Goal: Task Accomplishment & Management: Use online tool/utility

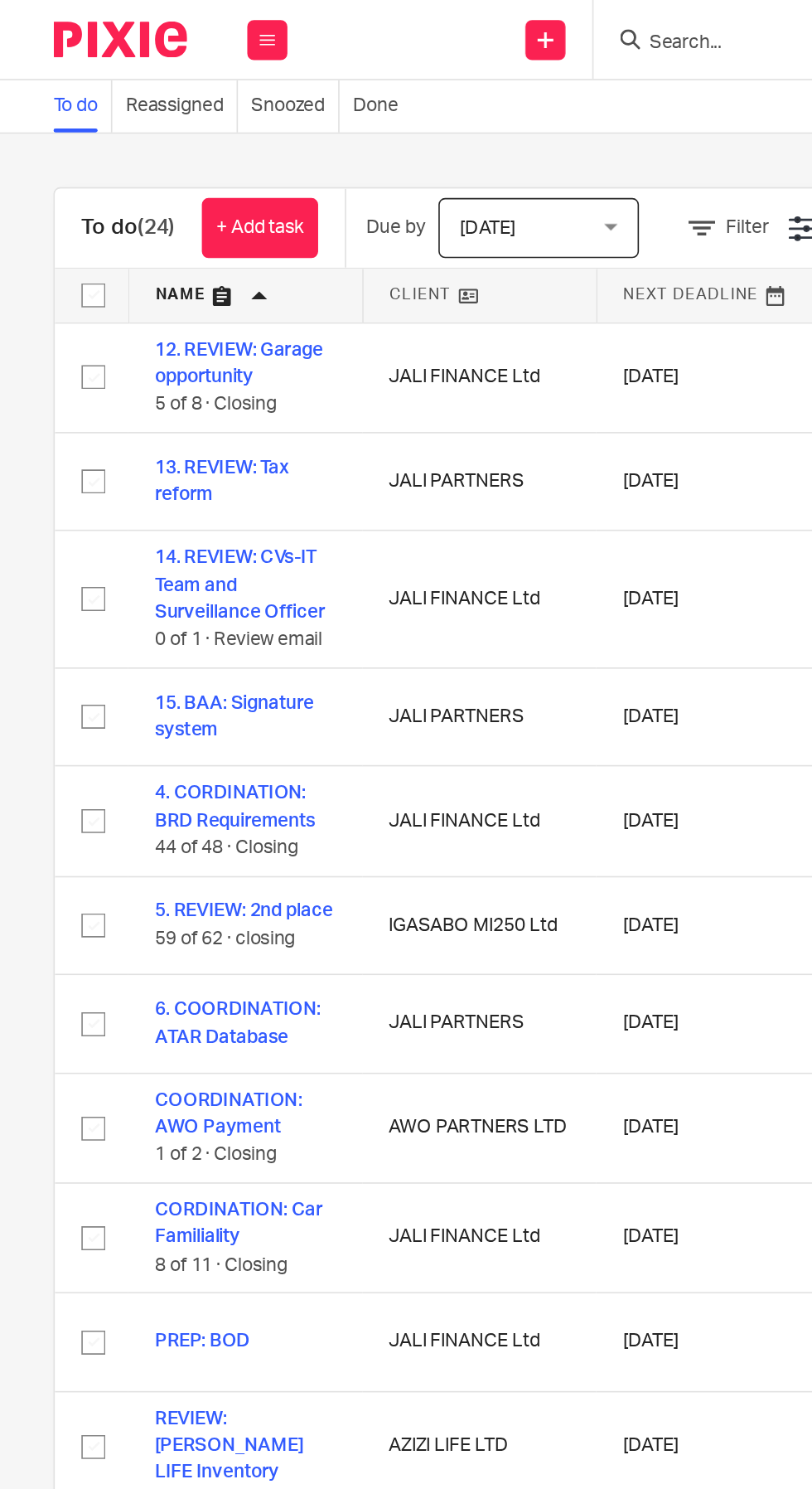
scroll to position [0, 317]
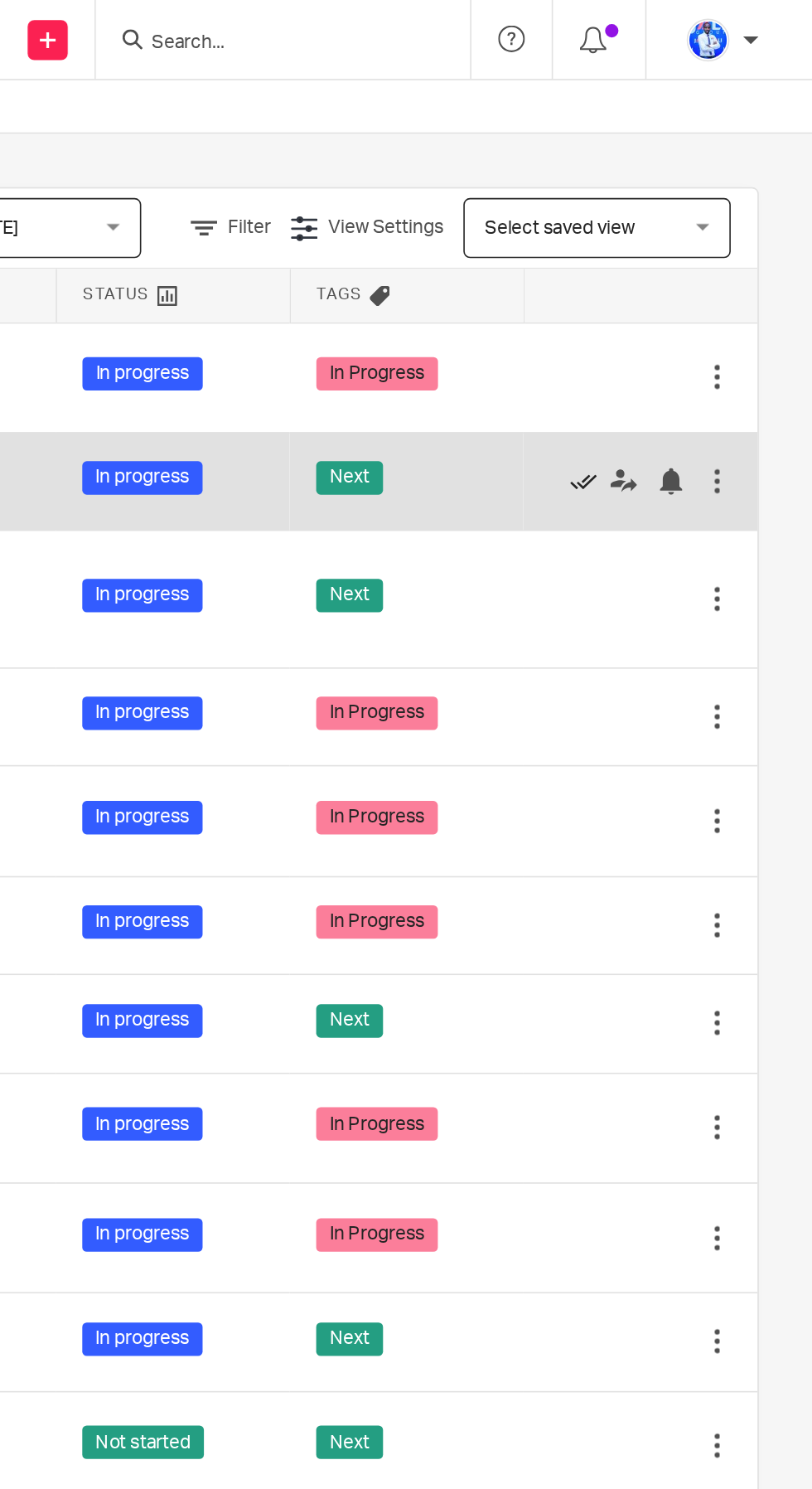
click at [674, 296] on icon at bounding box center [671, 299] width 17 height 17
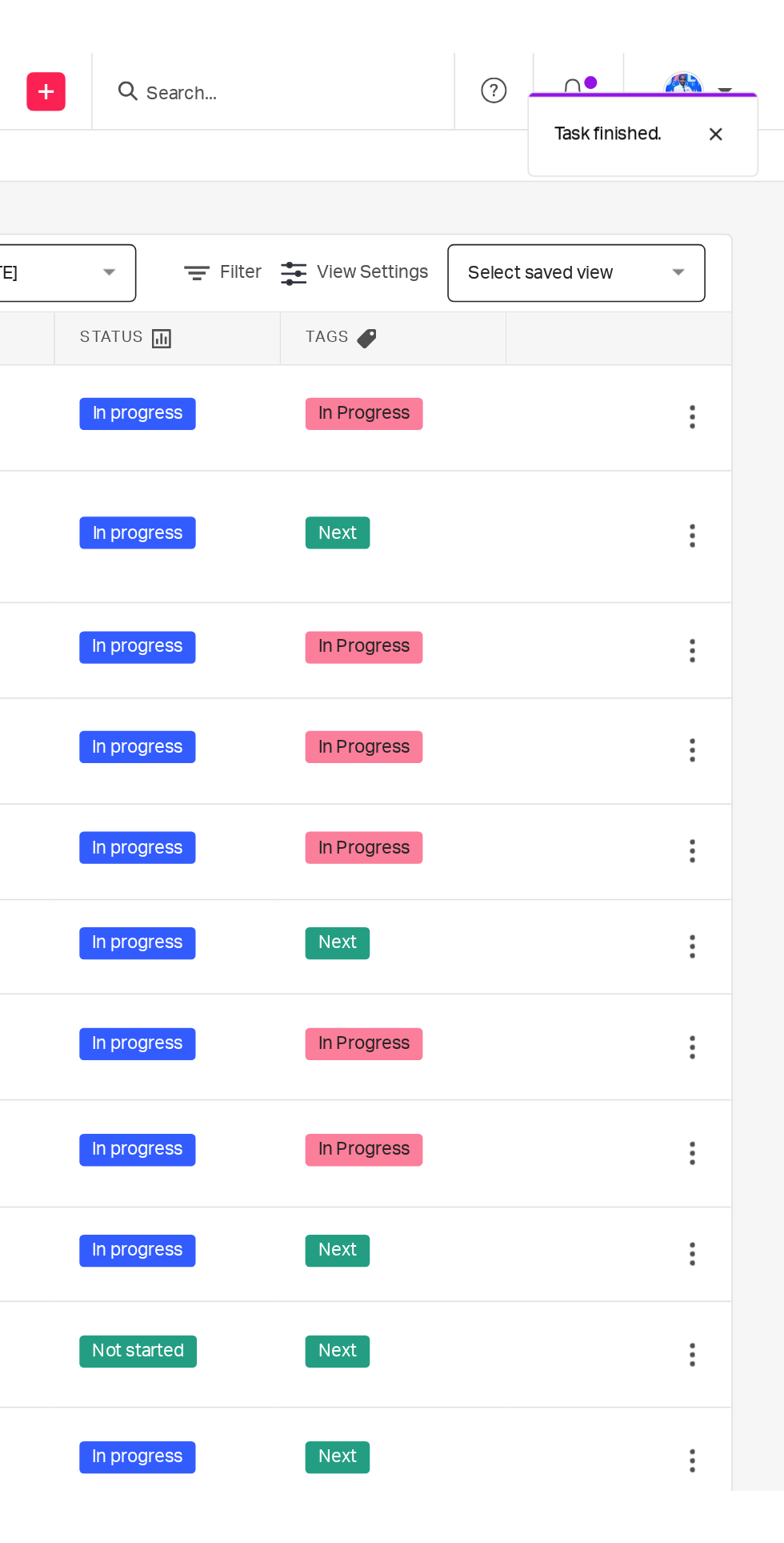
scroll to position [0, 0]
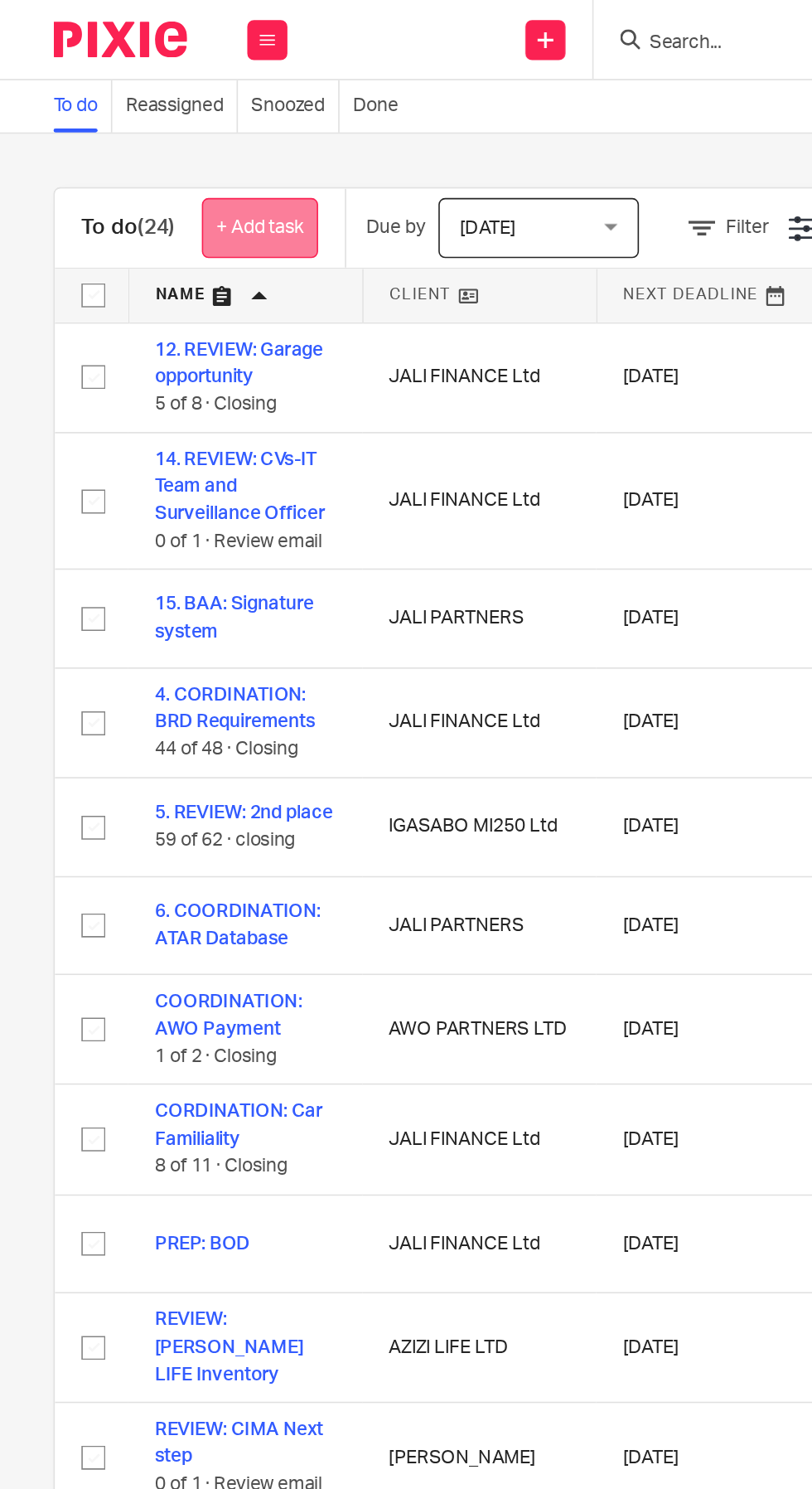
click at [167, 146] on link "+ Add task" at bounding box center [161, 141] width 72 height 37
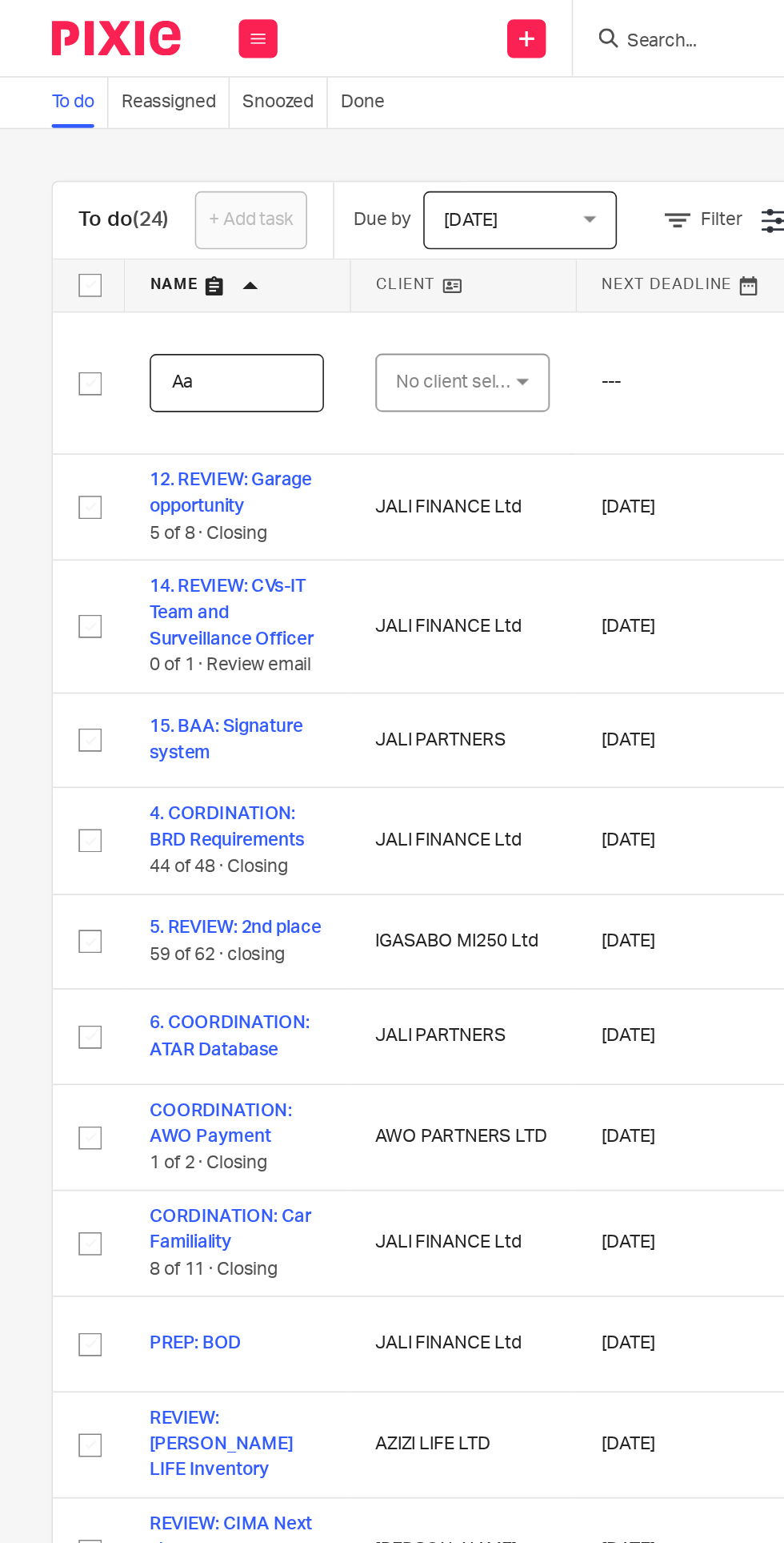
type input "A"
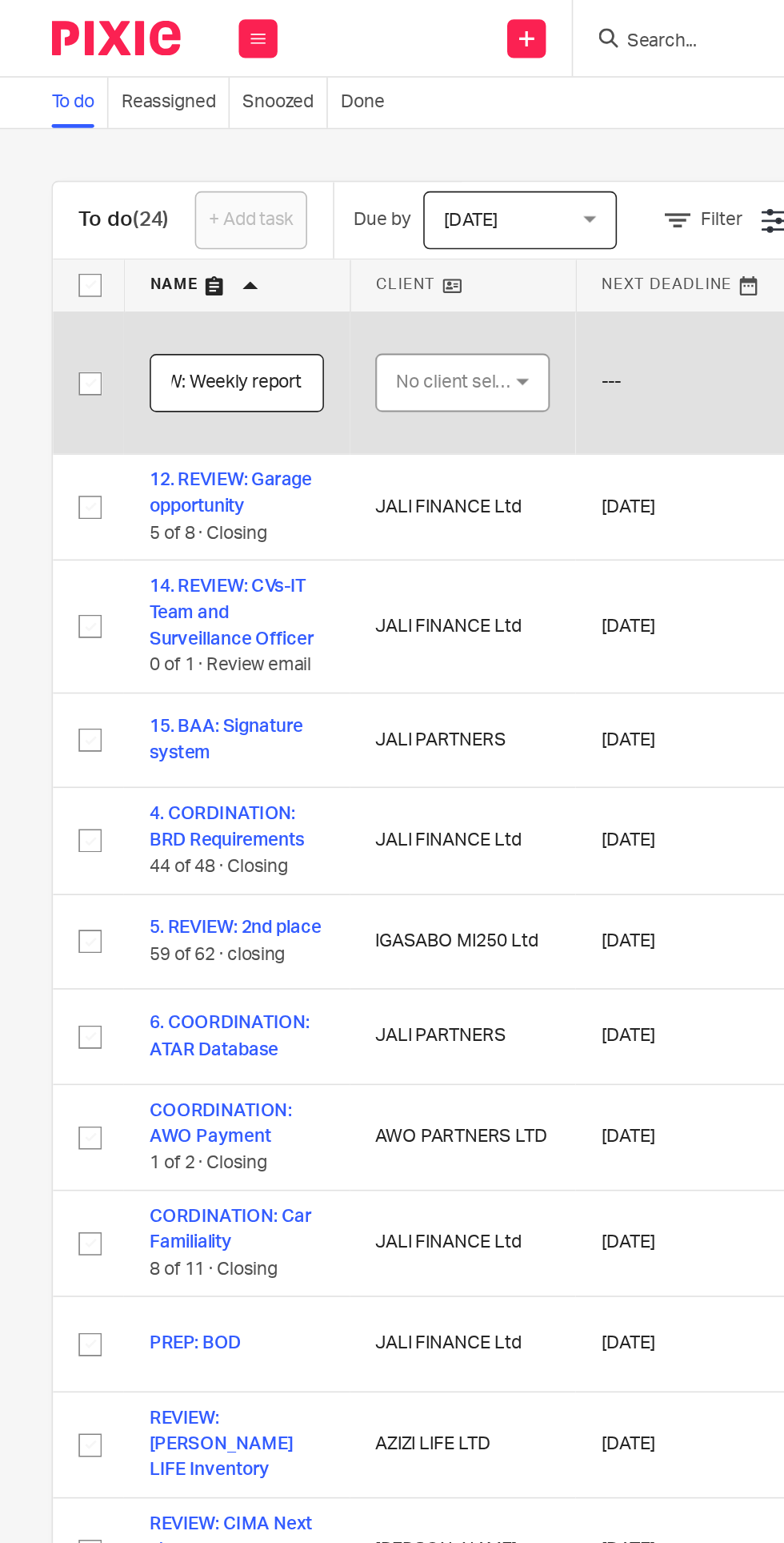
type input "REVIEW: Weekly report"
click at [284, 236] on div "No client selected" at bounding box center [283, 236] width 75 height 34
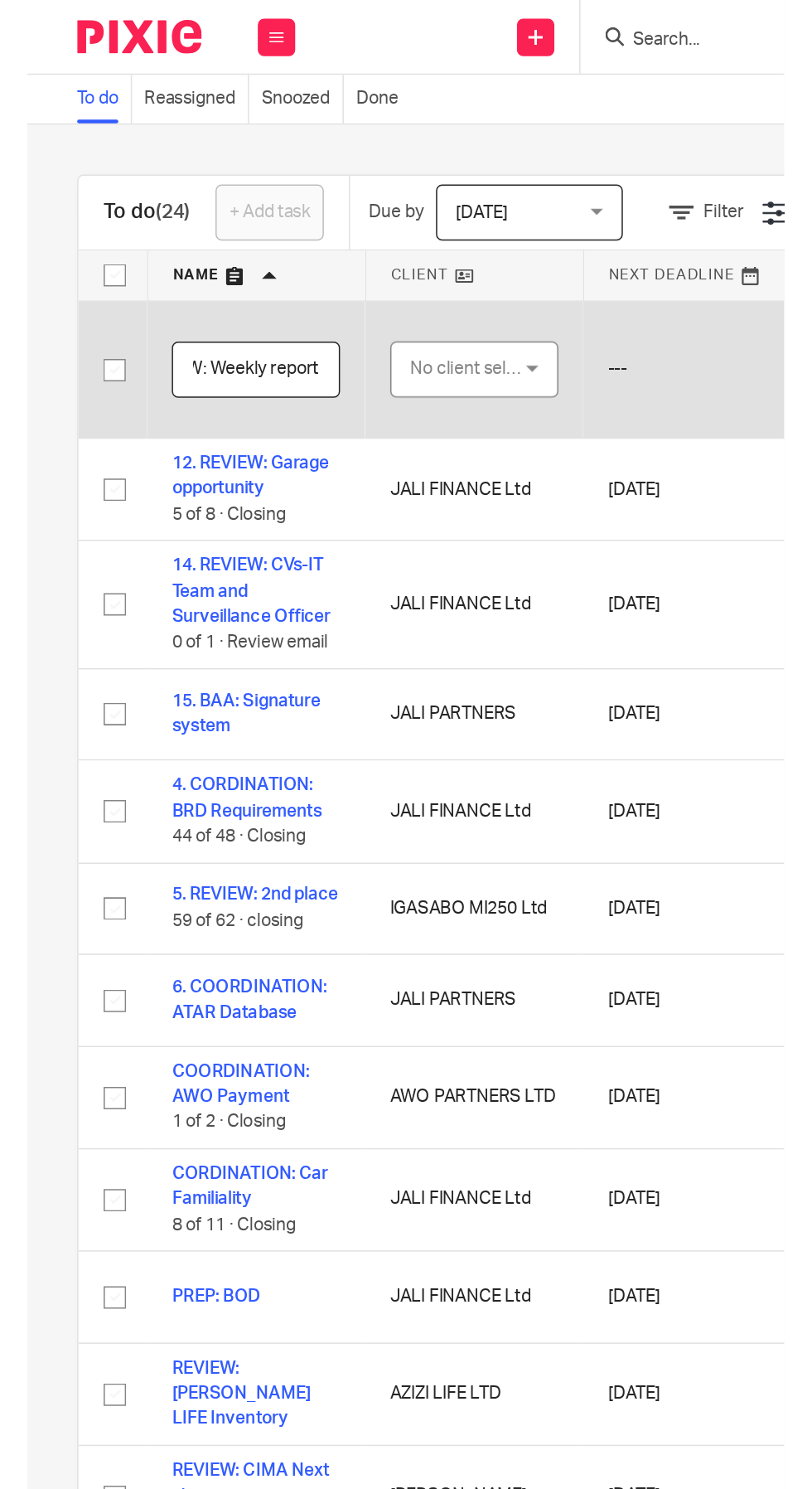
scroll to position [0, 0]
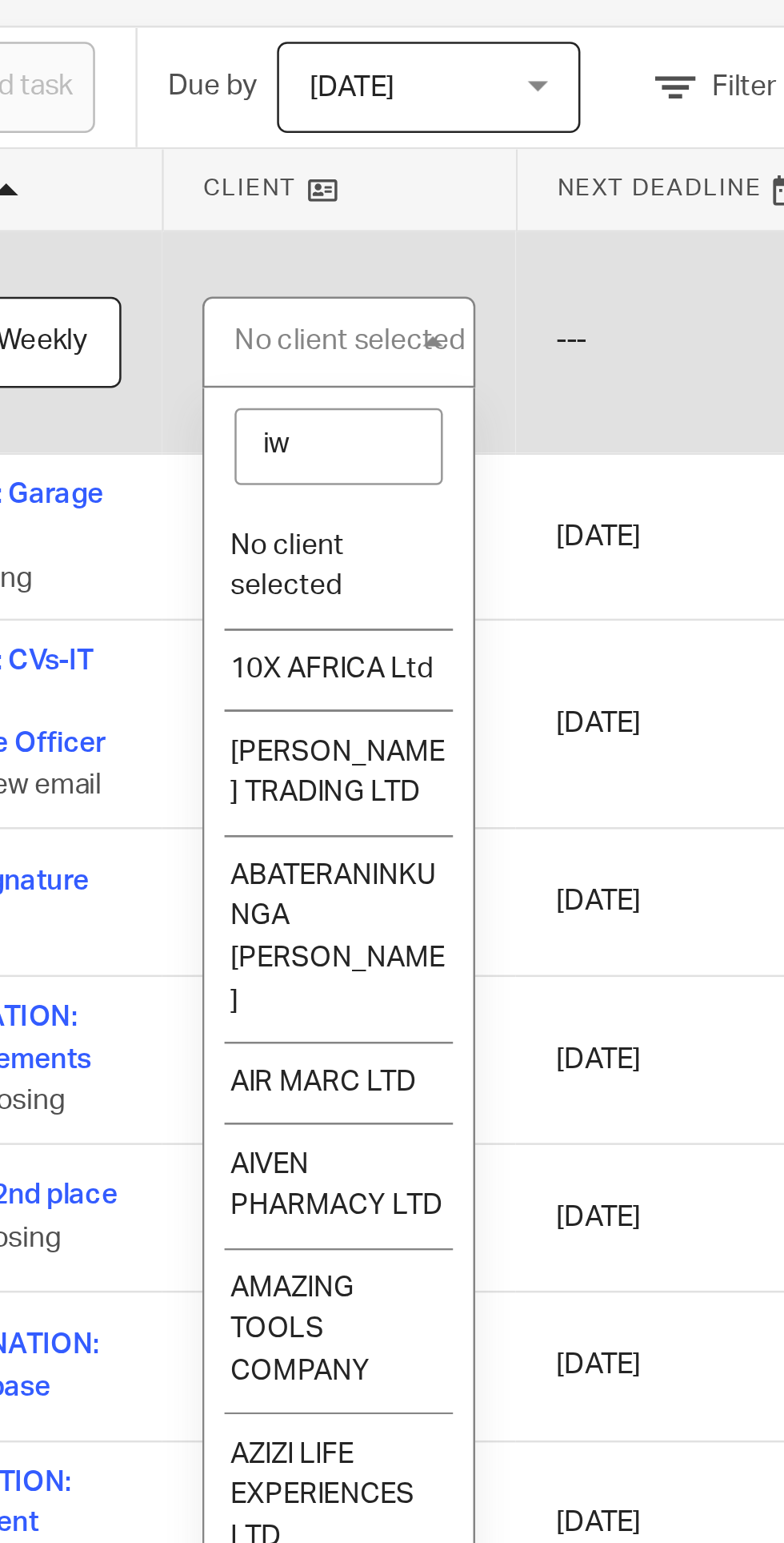
type input "iwa"
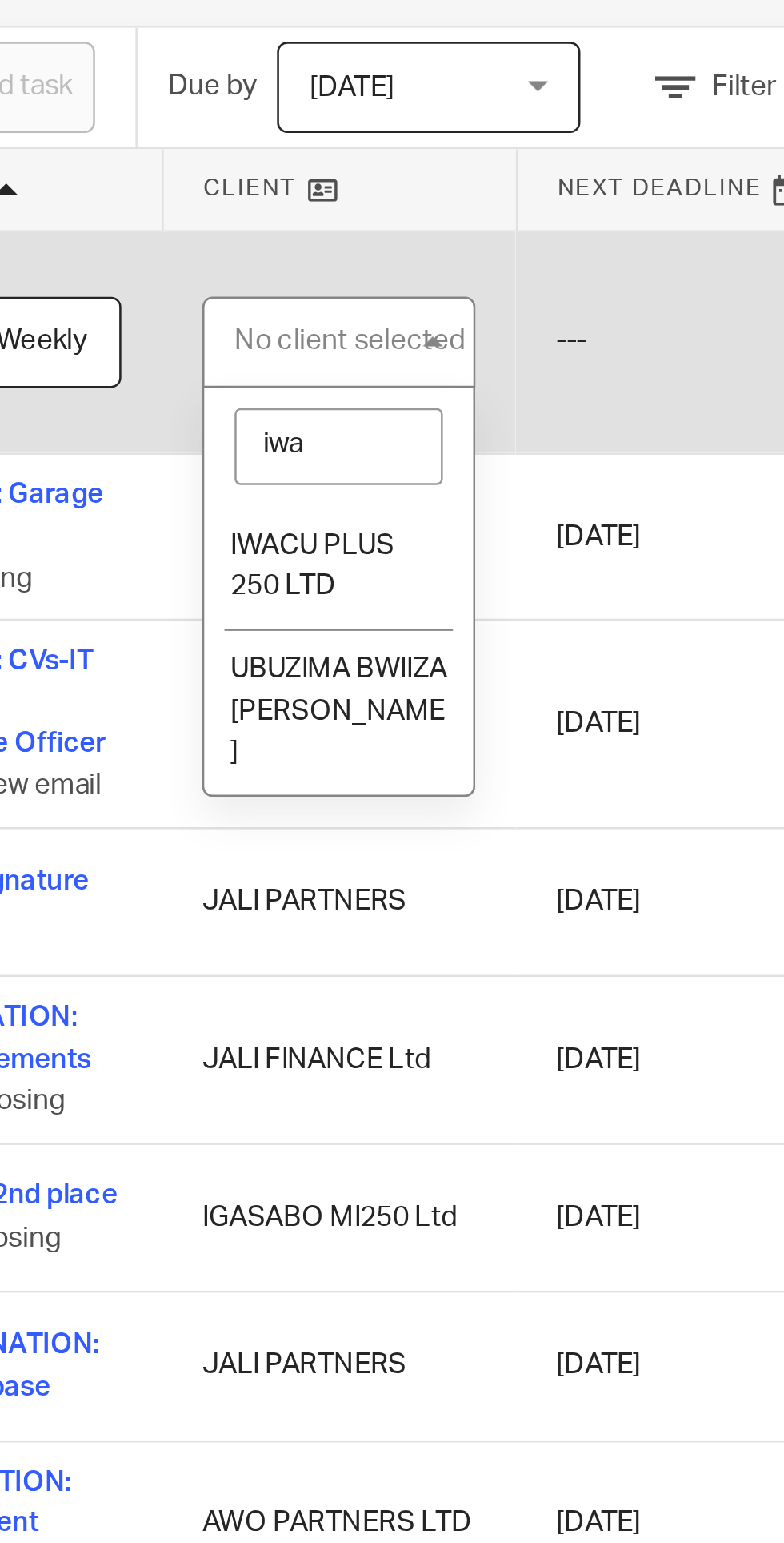
click at [306, 316] on span "IWACU PLUS 250 LTD" at bounding box center [276, 326] width 65 height 28
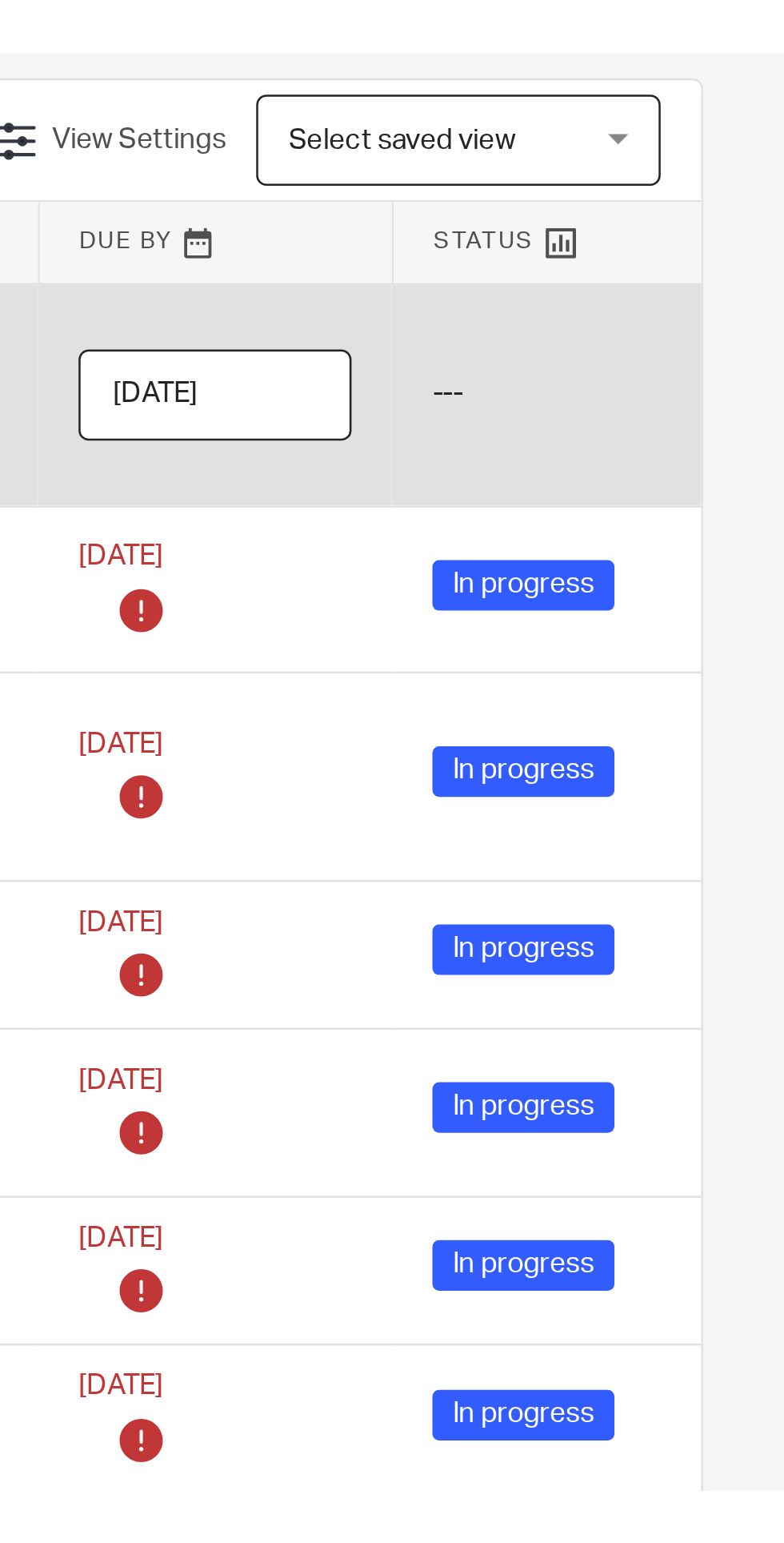
scroll to position [0, 23]
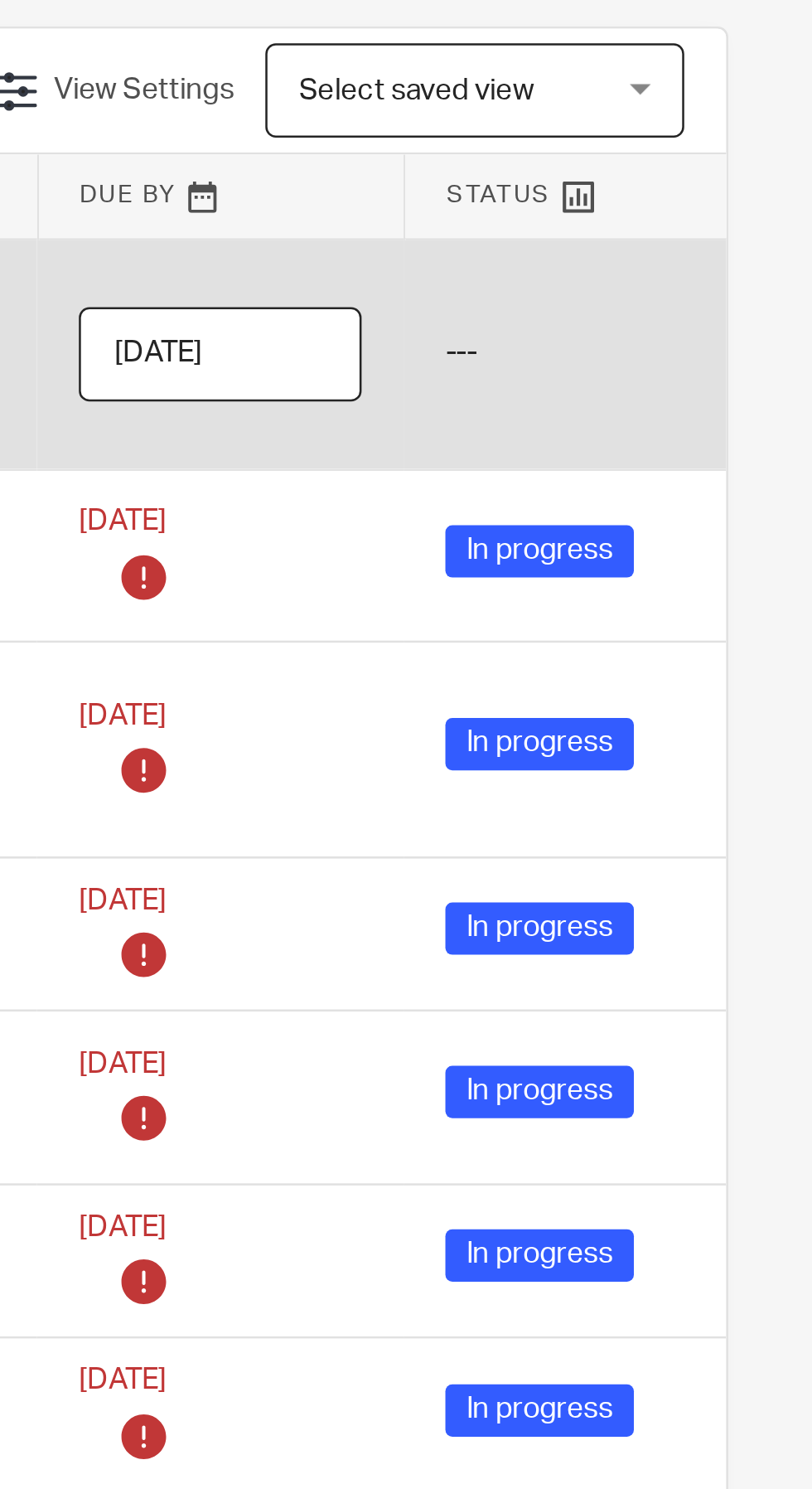
click at [607, 248] on input "2025-08-26" at bounding box center [578, 245] width 112 height 37
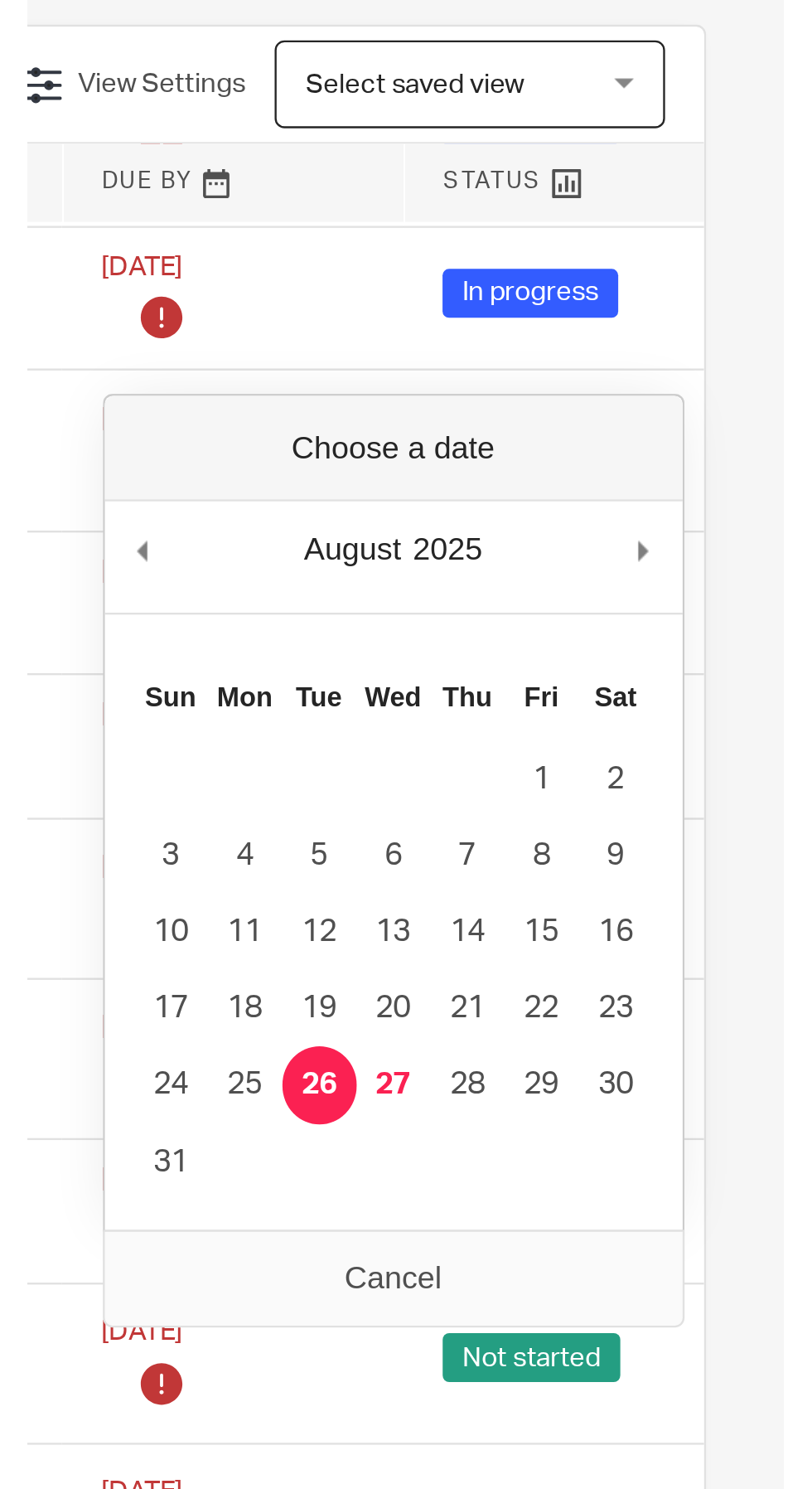
scroll to position [248, 24]
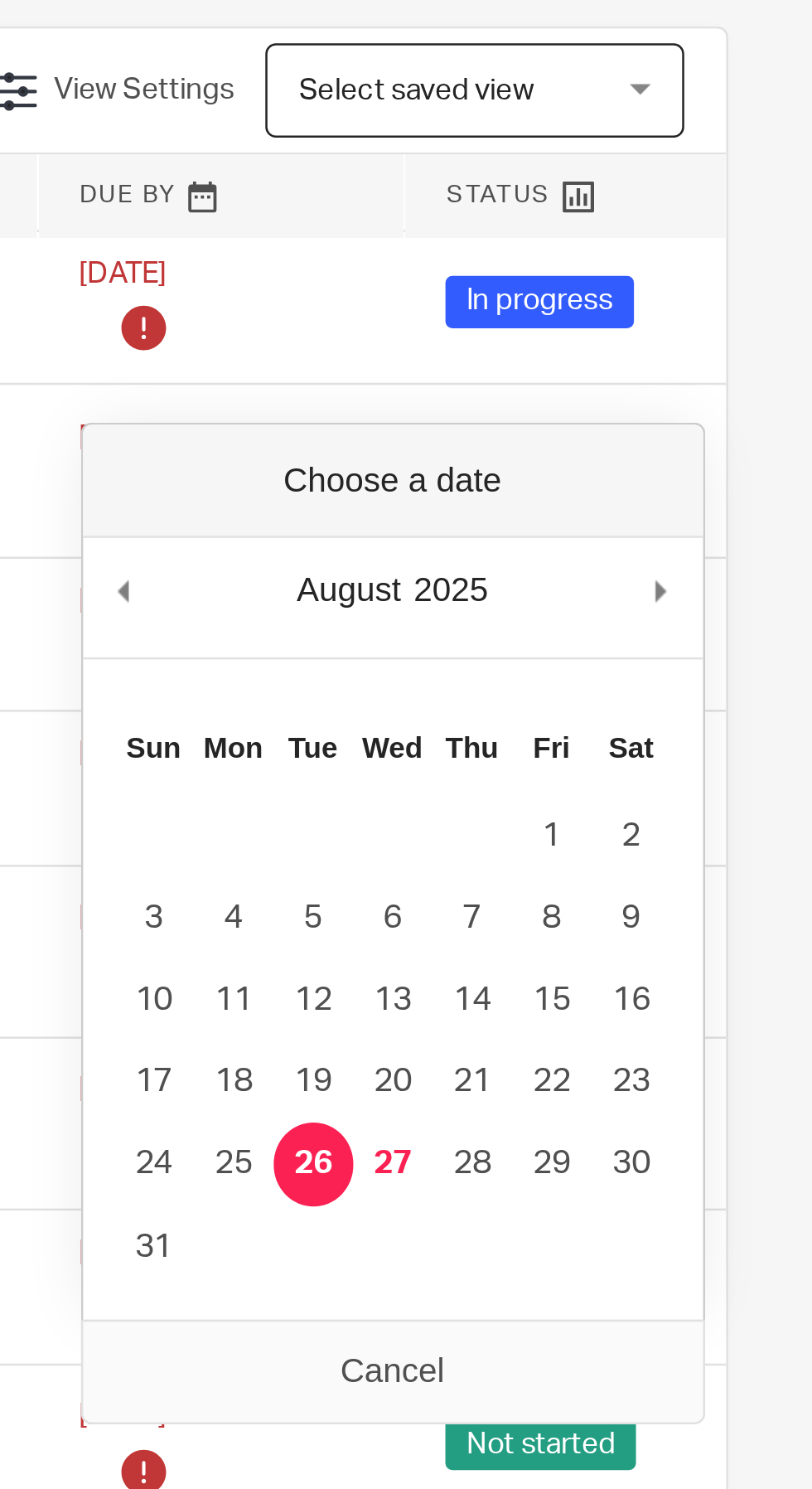
type input "[DATE]"
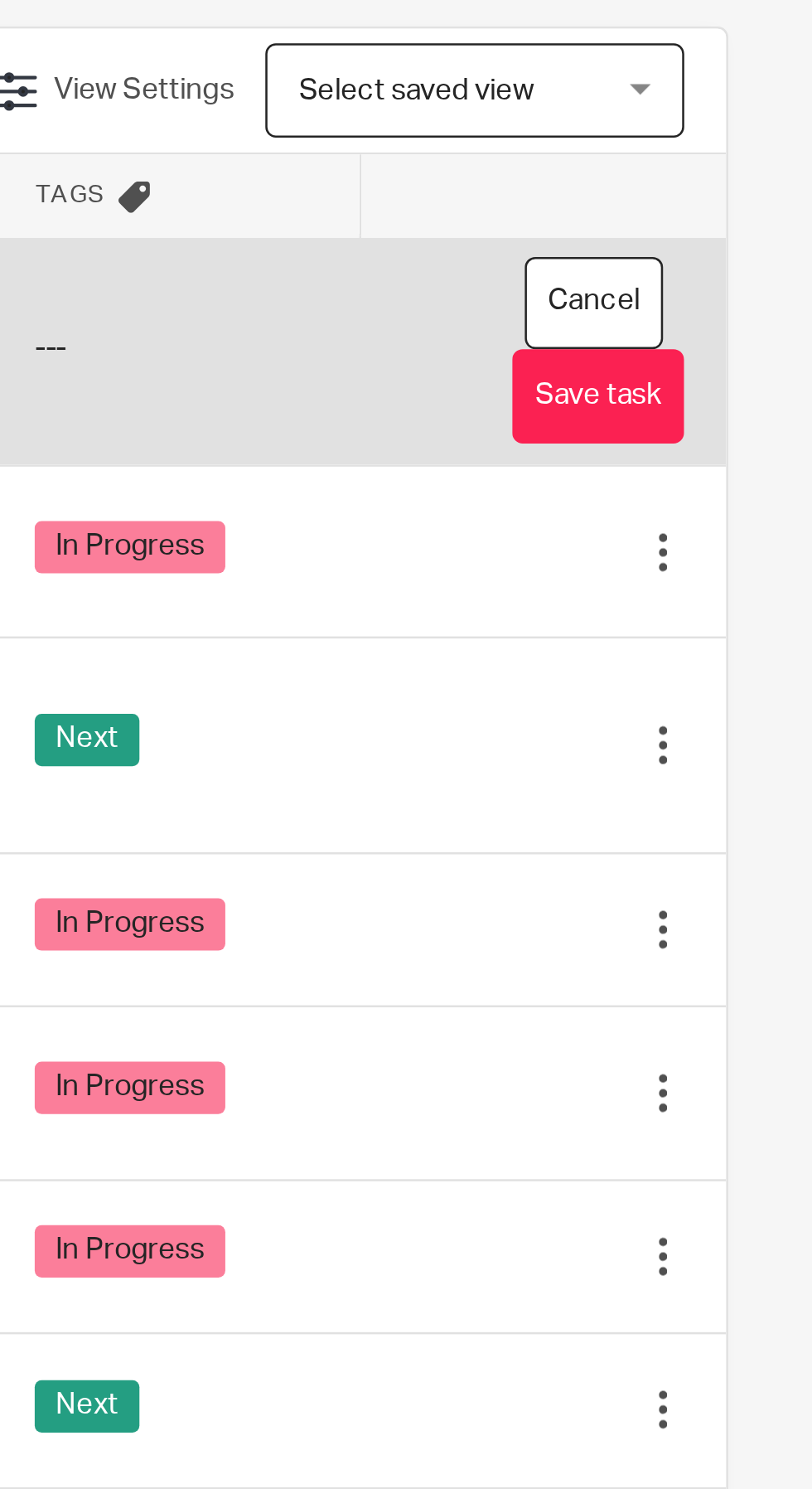
scroll to position [0, 333]
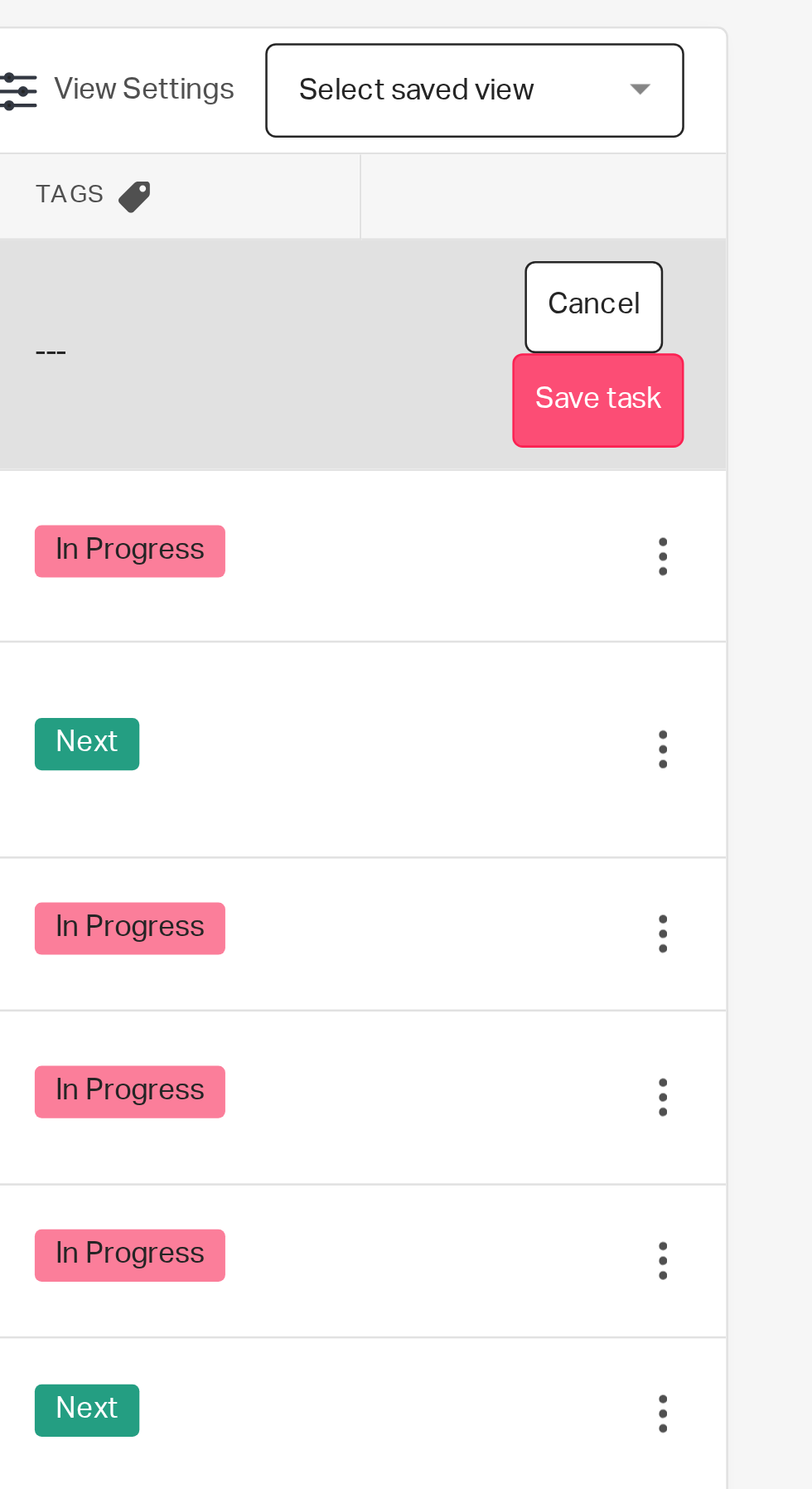
click at [742, 264] on button "Save task" at bounding box center [728, 264] width 68 height 37
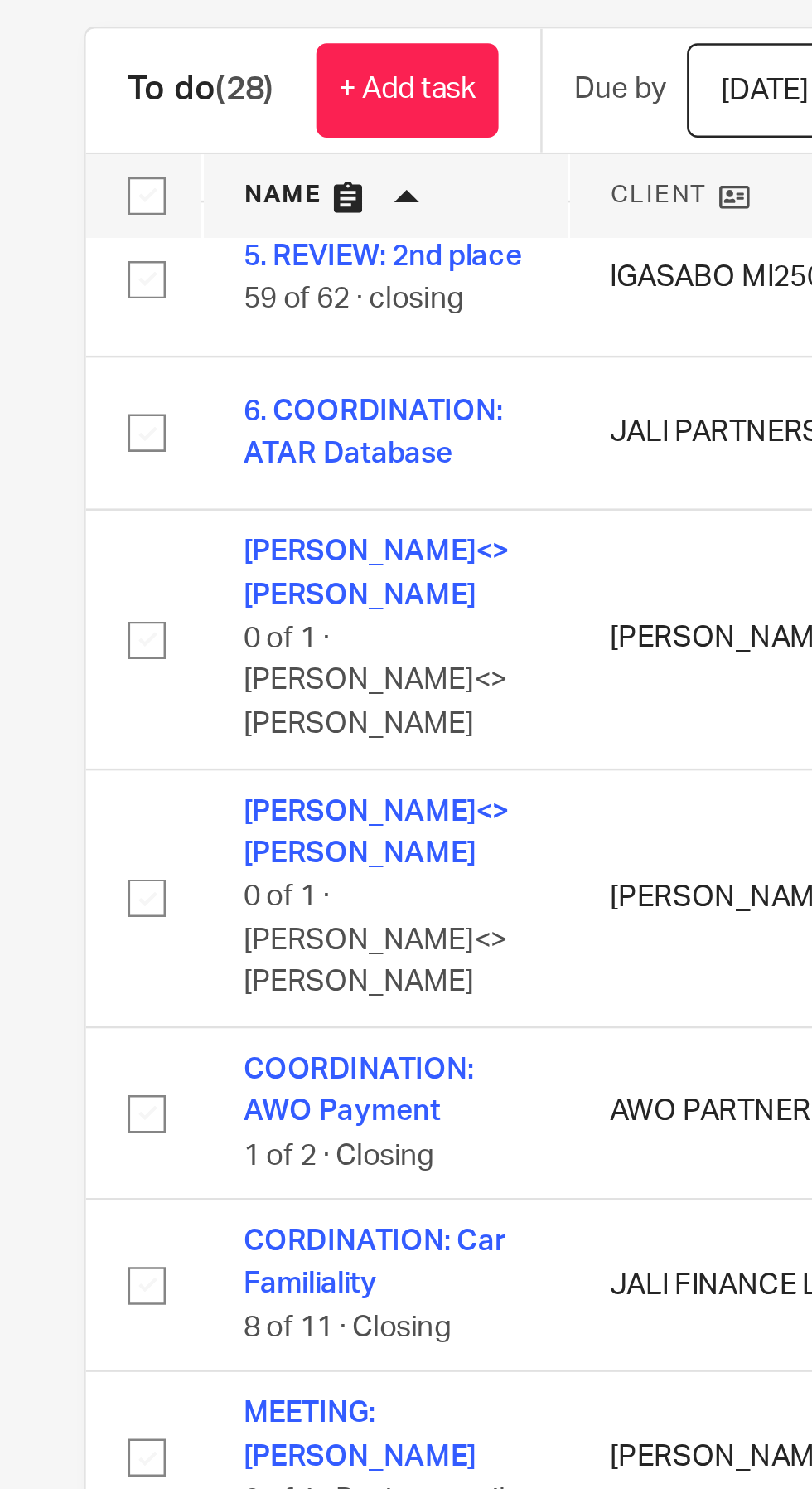
scroll to position [296, 0]
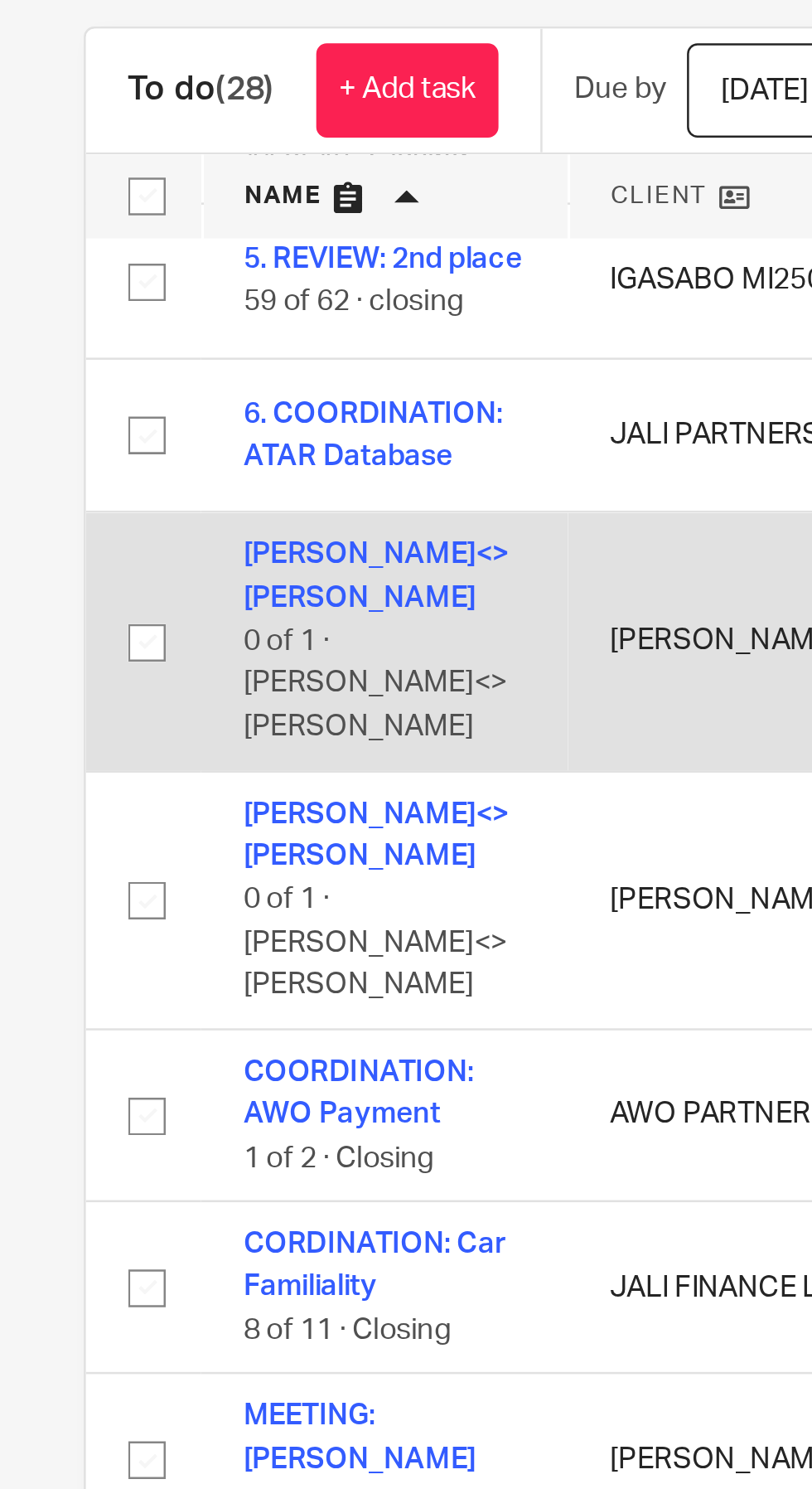
click at [56, 344] on input "checkbox" at bounding box center [58, 359] width 31 height 31
checkbox input "true"
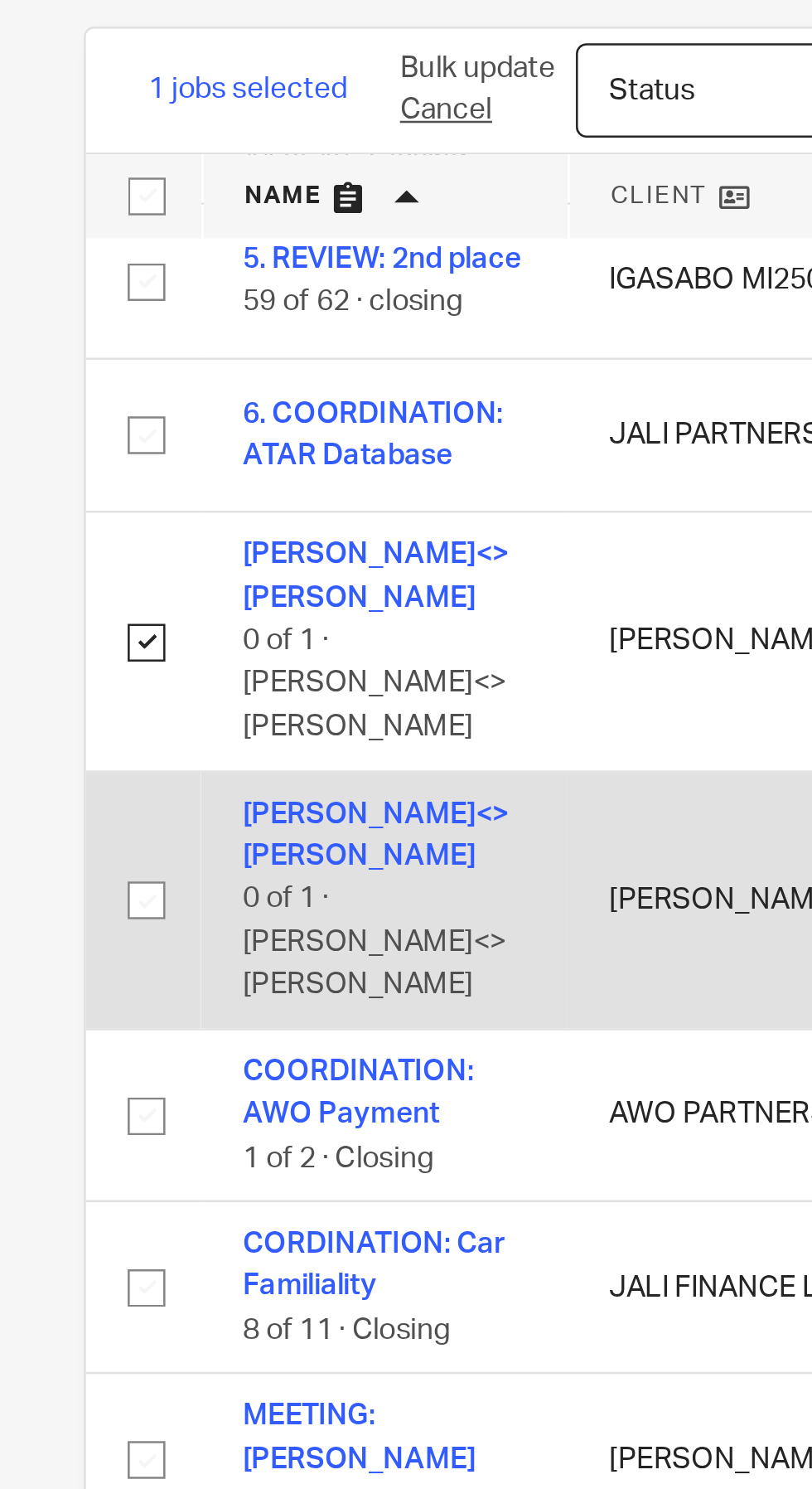
click at [59, 446] on input "checkbox" at bounding box center [58, 461] width 31 height 31
checkbox input "true"
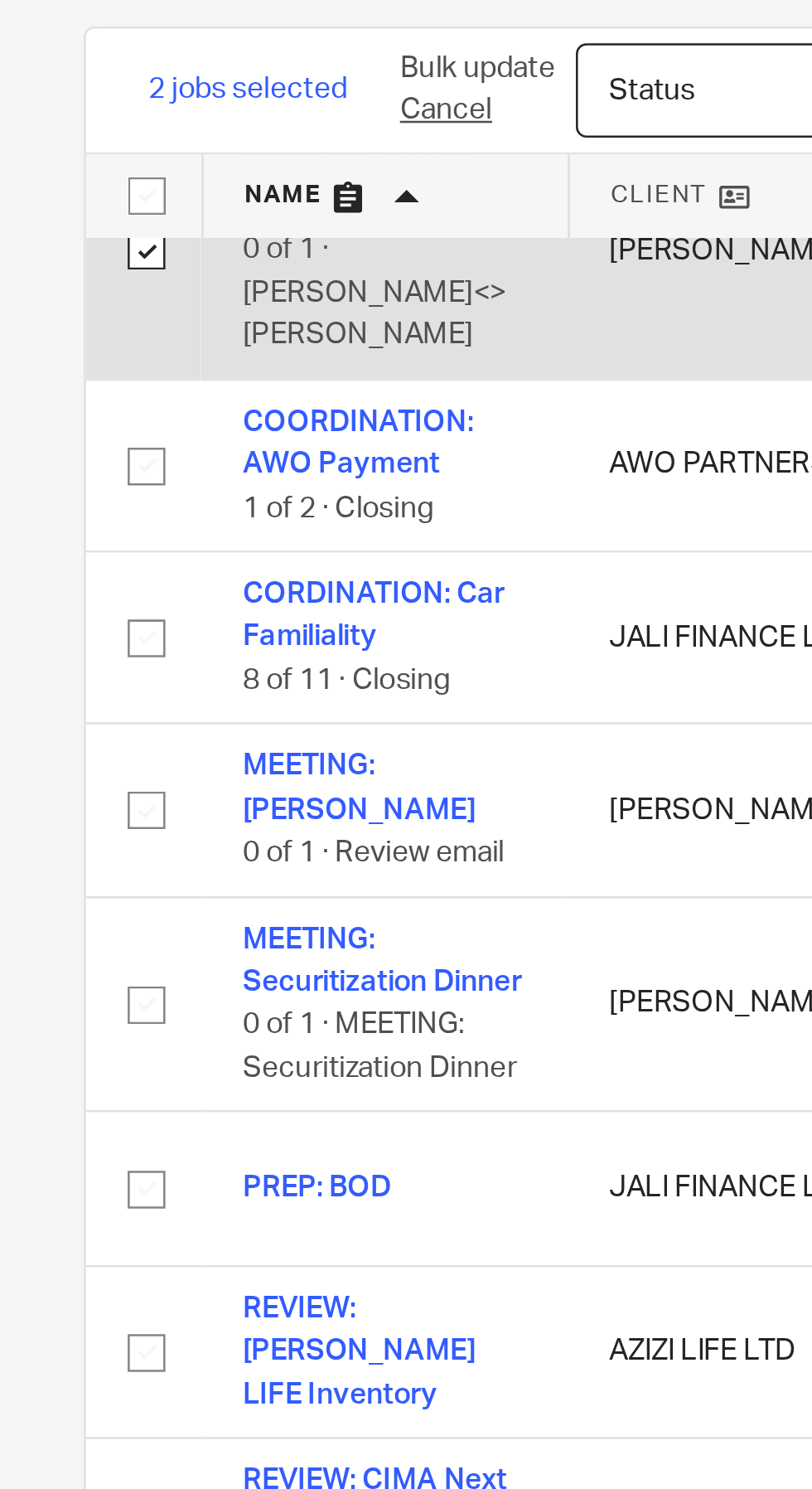
scroll to position [555, 0]
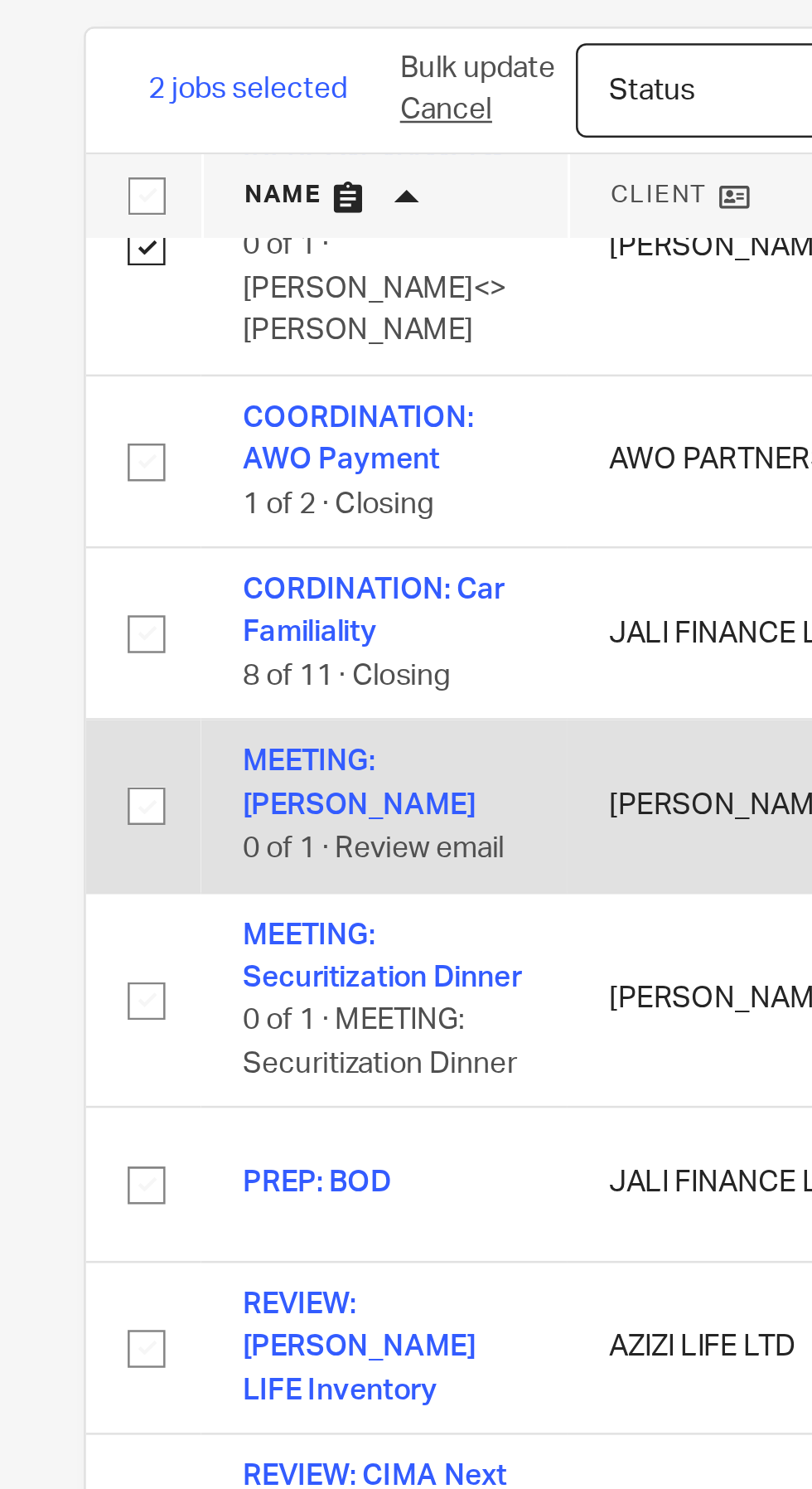
click at [56, 408] on input "checkbox" at bounding box center [58, 424] width 31 height 31
checkbox input "true"
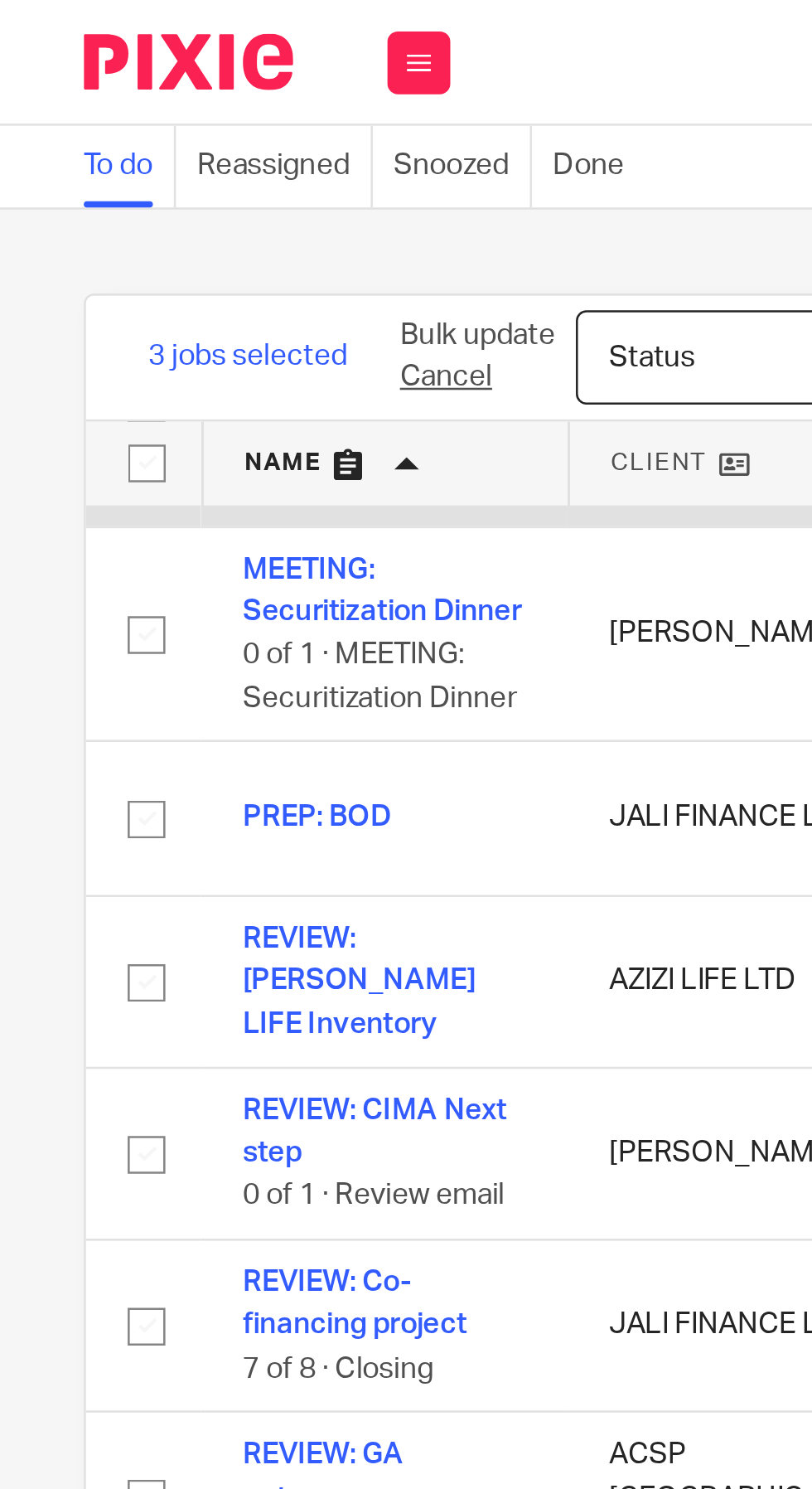
scroll to position [0, 54]
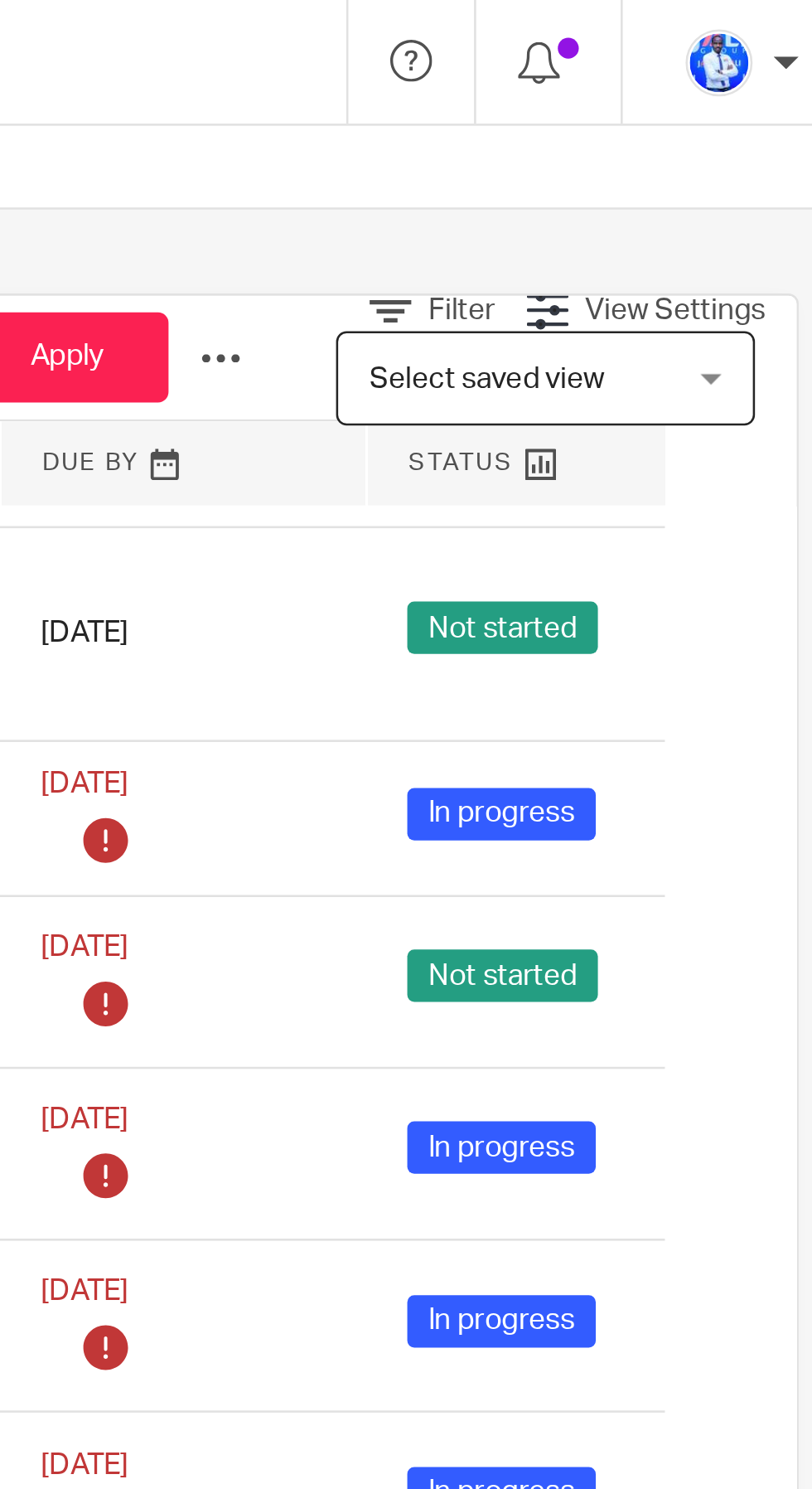
click at [556, 138] on div at bounding box center [551, 142] width 17 height 17
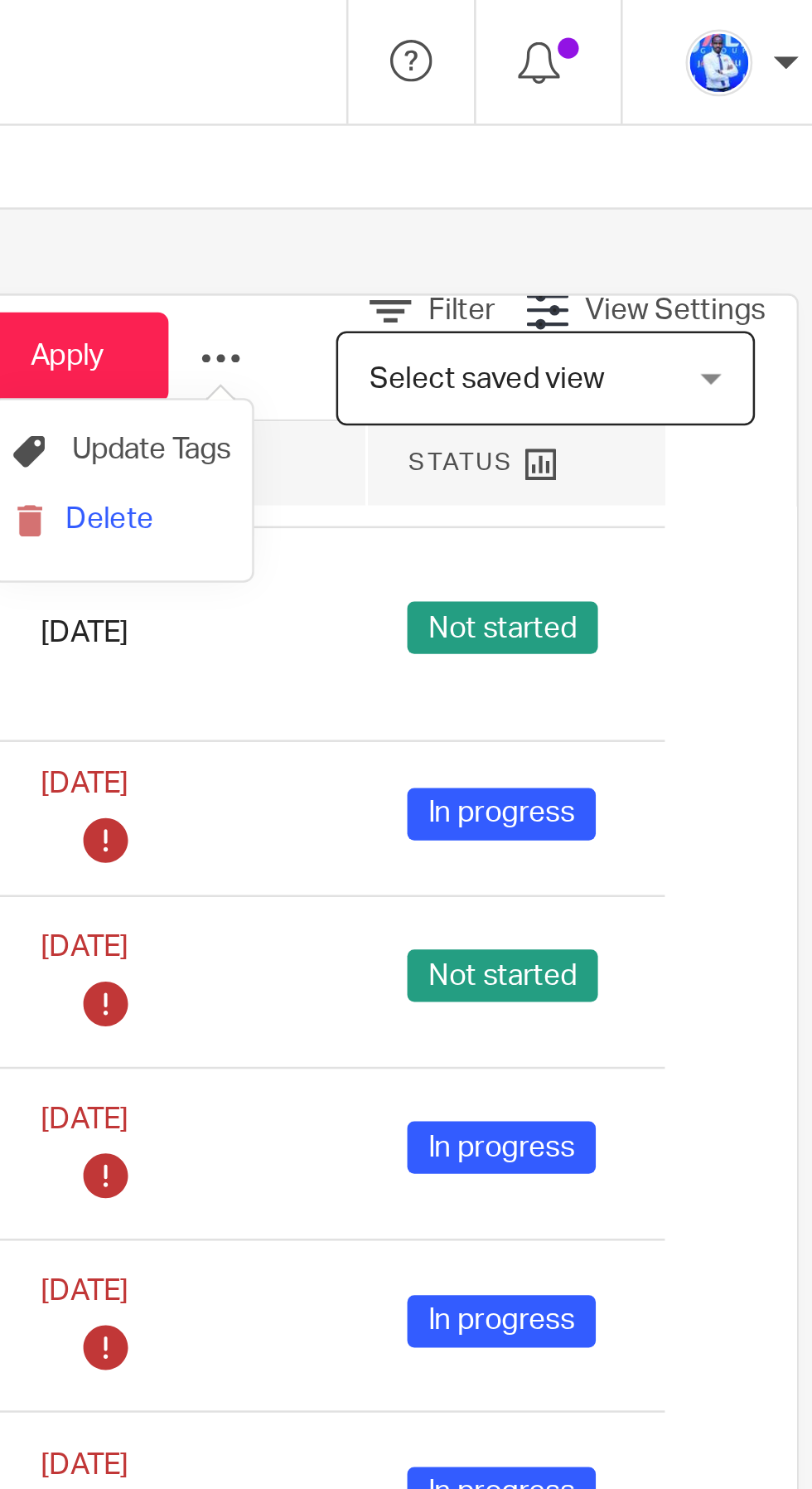
click at [522, 209] on button "Delete" at bounding box center [510, 206] width 86 height 22
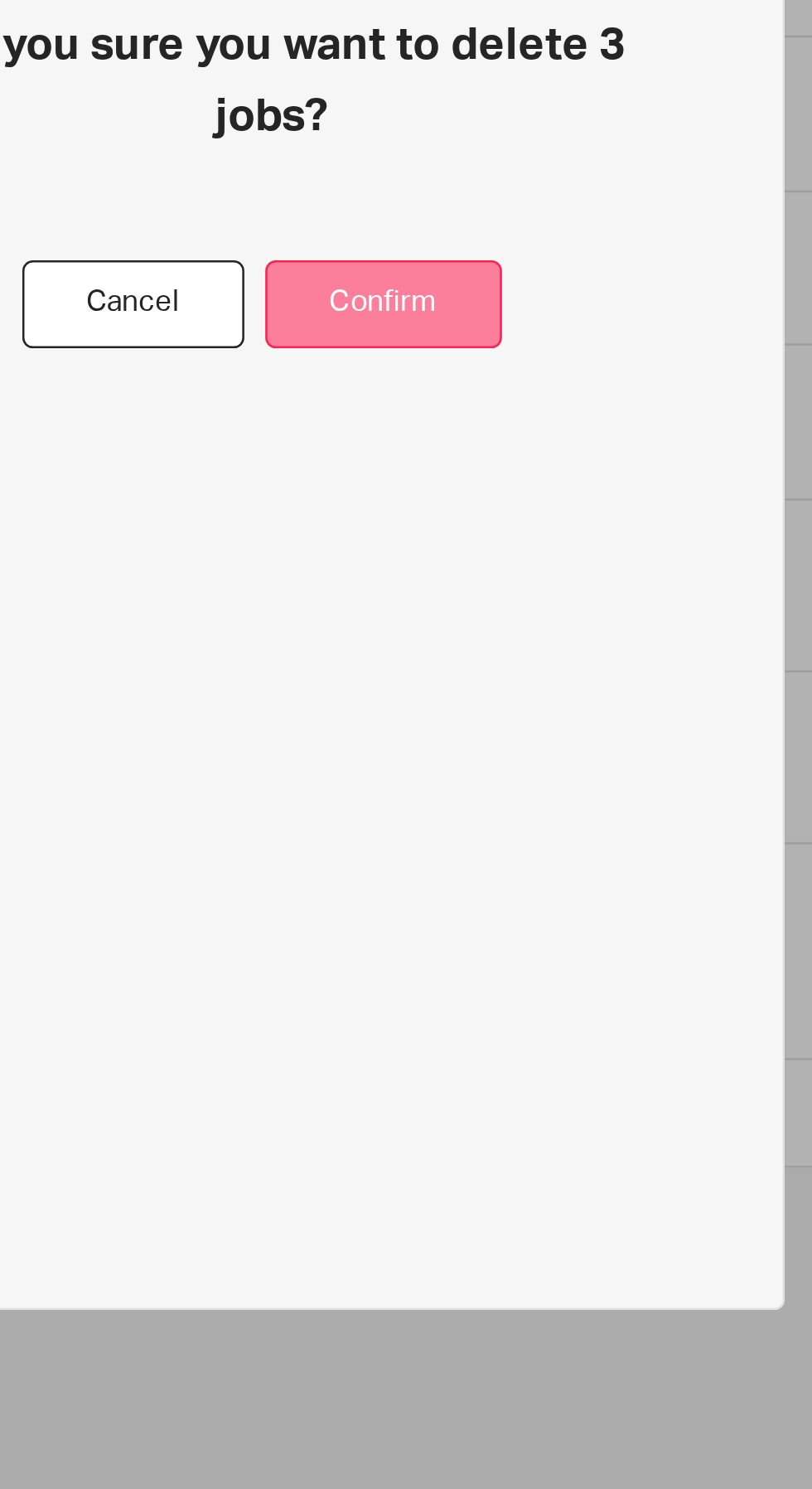
click at [450, 812] on button "Confirm" at bounding box center [450, 794] width 94 height 36
